Goal: Check status

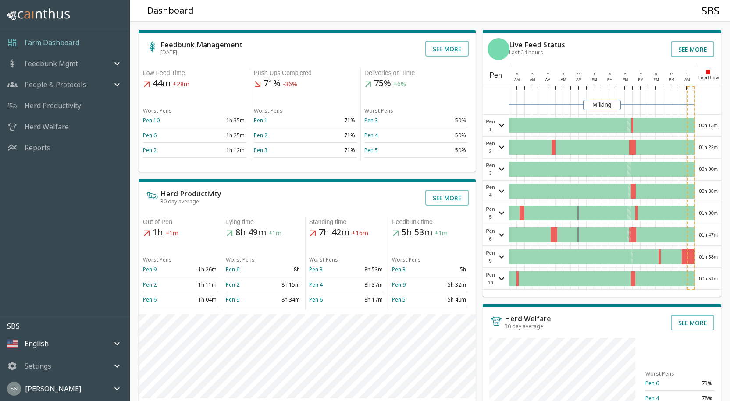
click at [706, 125] on div "00h 13m" at bounding box center [708, 125] width 26 height 21
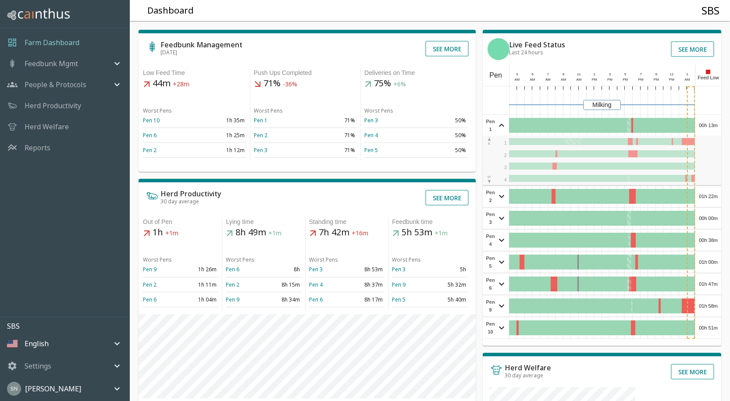
click at [706, 125] on div "00h 13m" at bounding box center [708, 125] width 26 height 21
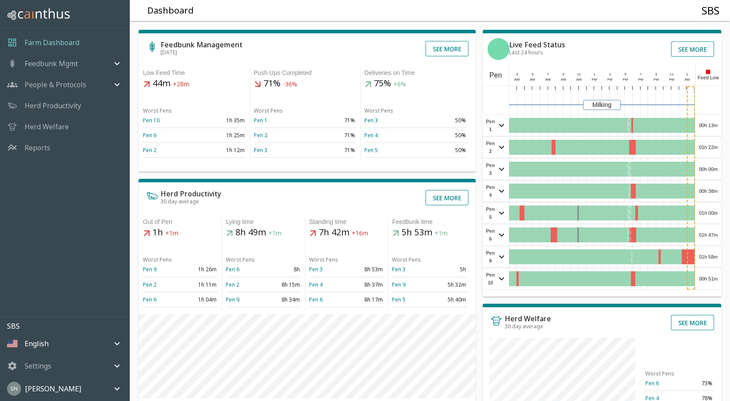
click at [708, 147] on div "01h 22m" at bounding box center [708, 147] width 26 height 21
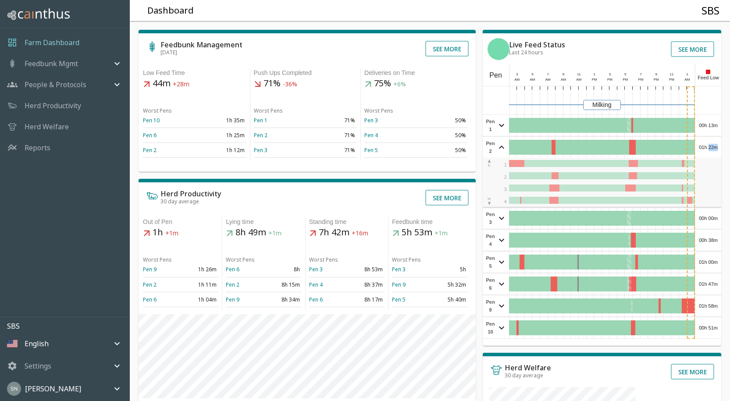
click at [708, 147] on div "01h 22m" at bounding box center [708, 147] width 26 height 21
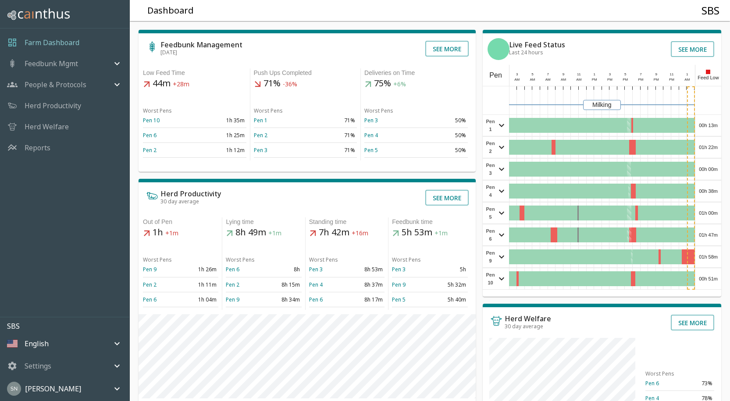
click at [710, 172] on div "00h 00m" at bounding box center [708, 169] width 26 height 21
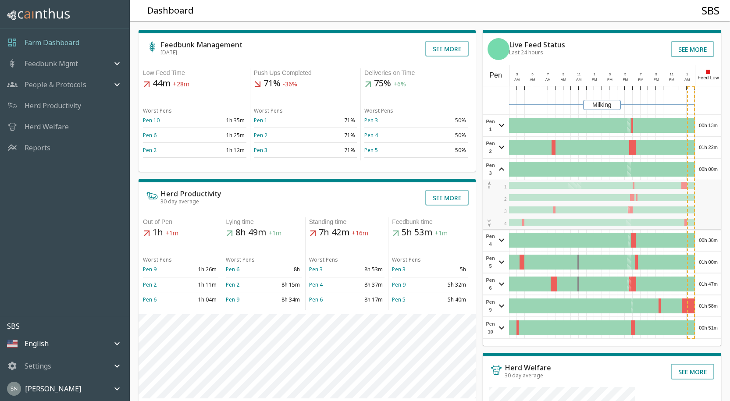
click at [711, 171] on div "00h 00m" at bounding box center [708, 169] width 26 height 21
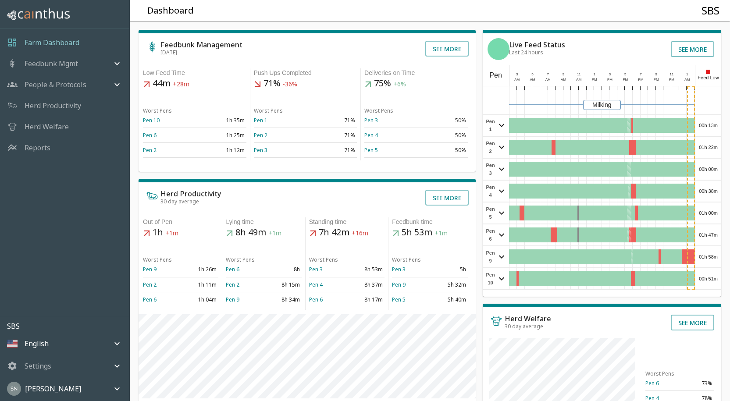
click at [713, 187] on div "00h 38m" at bounding box center [708, 191] width 26 height 21
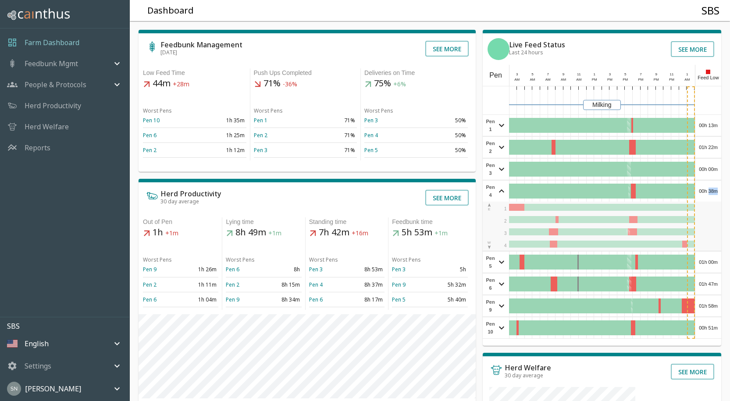
click at [714, 186] on div "00h 38m" at bounding box center [708, 191] width 26 height 21
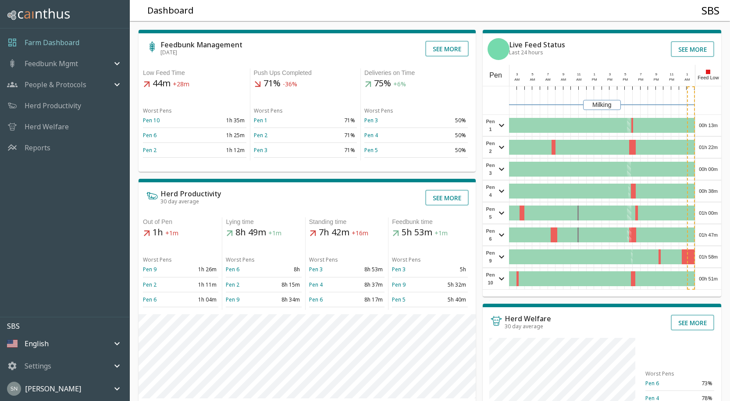
click at [714, 208] on div "01h 00m" at bounding box center [708, 213] width 26 height 21
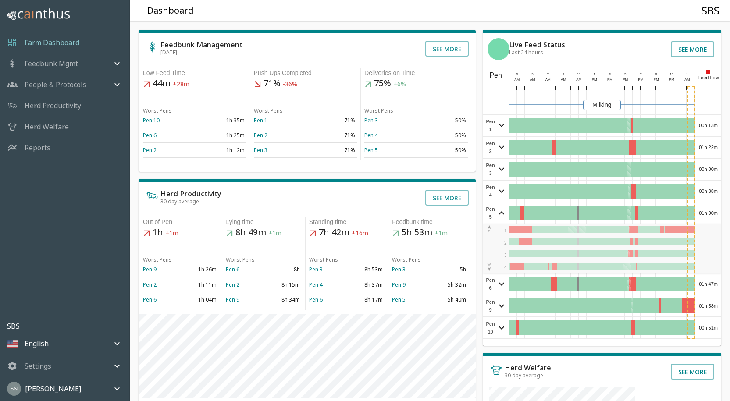
click at [715, 208] on div "01h 00m" at bounding box center [708, 213] width 26 height 21
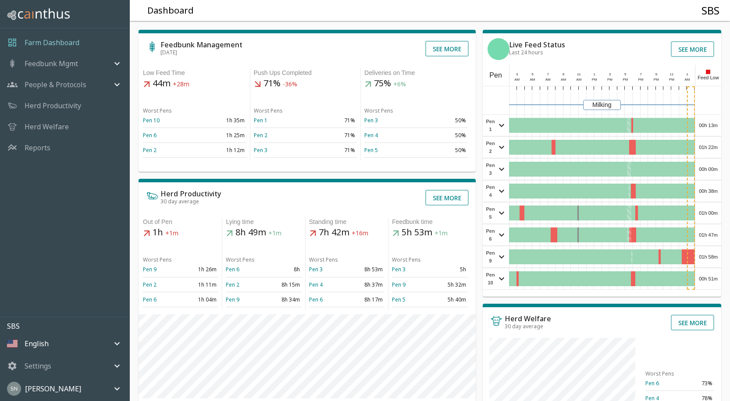
click at [711, 232] on div "01h 47m" at bounding box center [708, 234] width 26 height 21
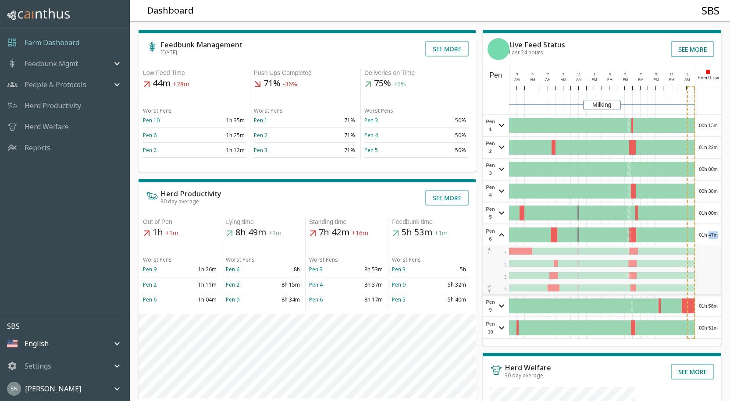
click at [711, 232] on div "01h 47m" at bounding box center [708, 234] width 26 height 21
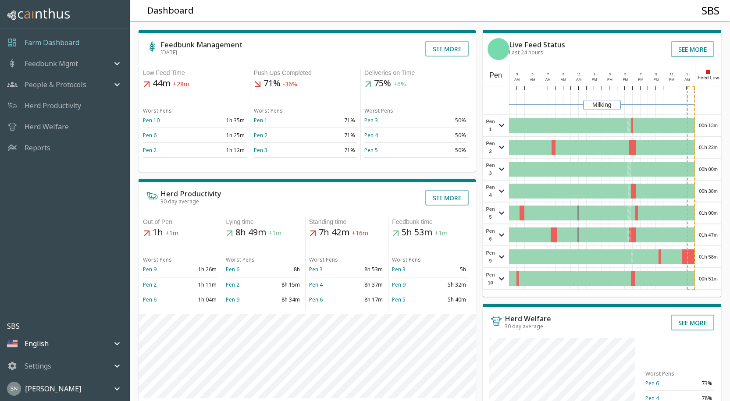
click at [715, 256] on div "01h 58m" at bounding box center [708, 256] width 26 height 21
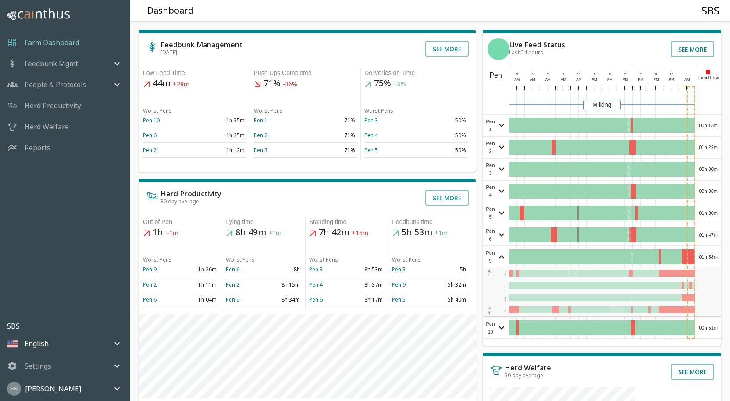
click at [715, 256] on div "01h 58m" at bounding box center [708, 256] width 26 height 21
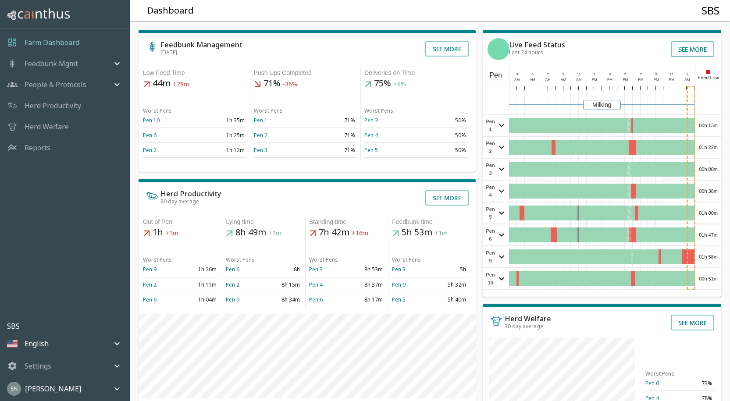
click at [712, 279] on div "00h 51m" at bounding box center [708, 278] width 26 height 21
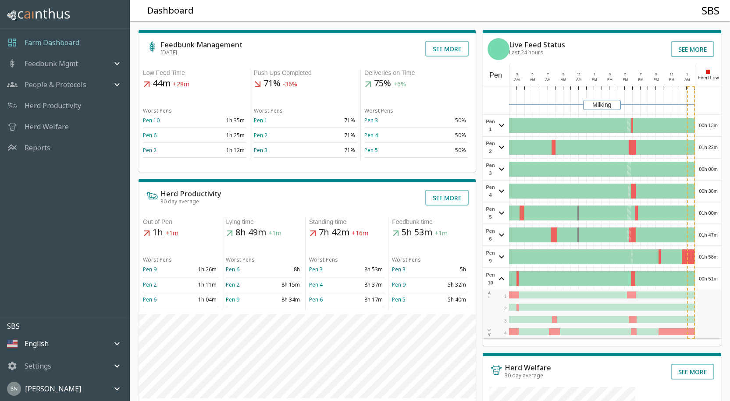
click at [712, 279] on div "00h 51m" at bounding box center [708, 278] width 26 height 21
